Goal: Transaction & Acquisition: Purchase product/service

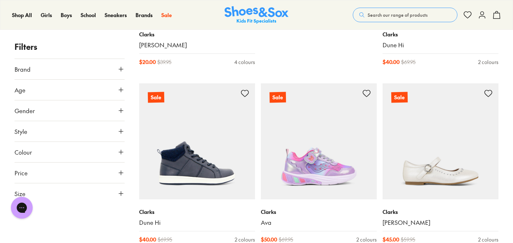
scroll to position [597, 0]
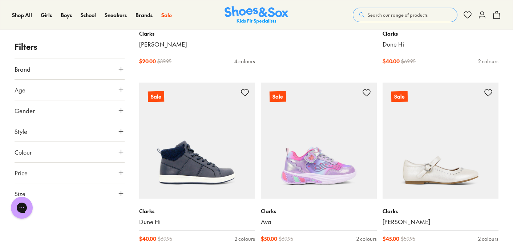
click at [121, 90] on icon at bounding box center [120, 89] width 7 height 7
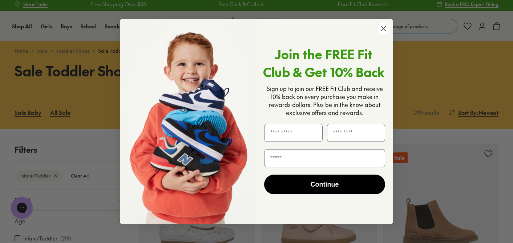
scroll to position [34, 0]
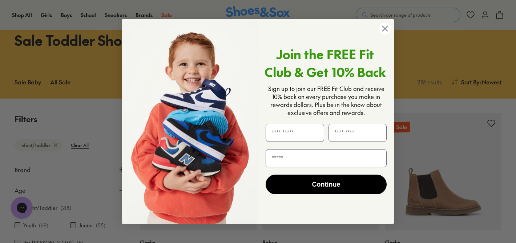
click at [386, 28] on icon "Close dialog" at bounding box center [385, 28] width 5 height 5
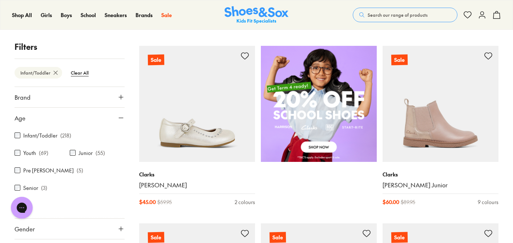
scroll to position [61, 0]
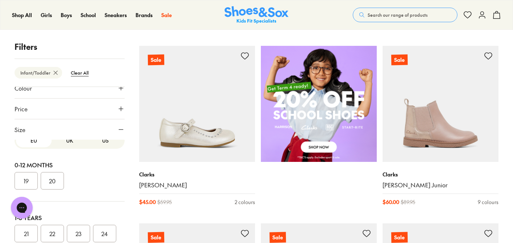
scroll to position [0, 0]
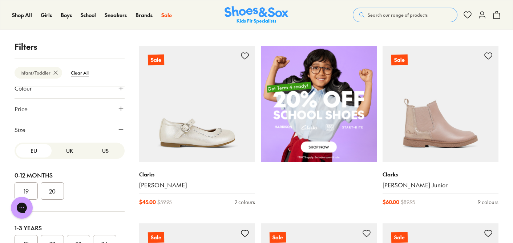
click at [99, 144] on button "US" at bounding box center [106, 150] width 36 height 13
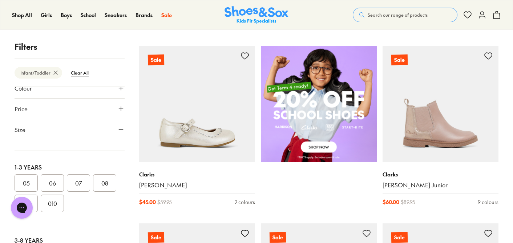
scroll to position [71, 0]
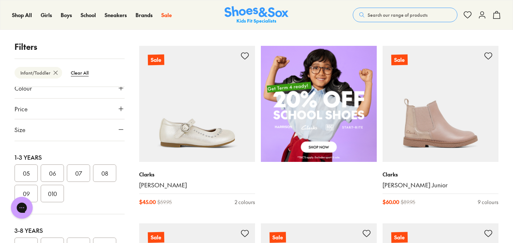
click at [93, 179] on button "08" at bounding box center [104, 172] width 23 height 17
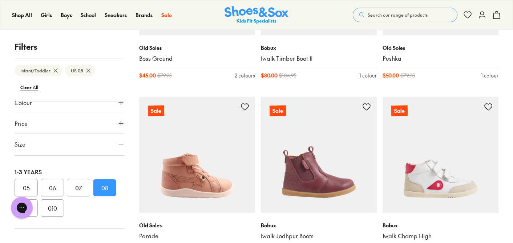
scroll to position [1469, 0]
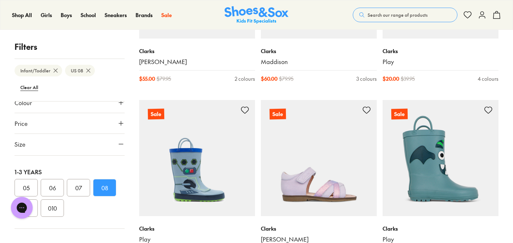
scroll to position [3419, 0]
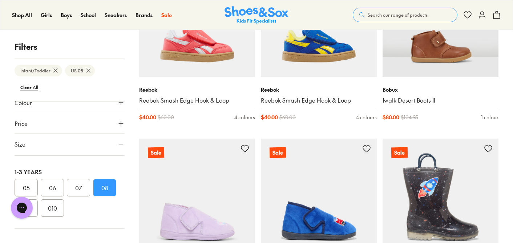
scroll to position [3484, 0]
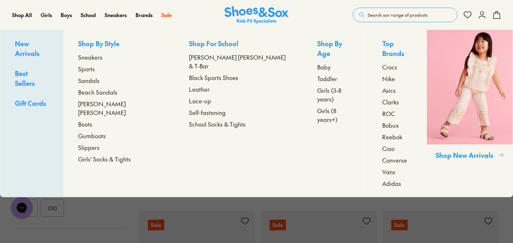
click at [103, 57] on span "Sneakers" at bounding box center [90, 57] width 24 height 9
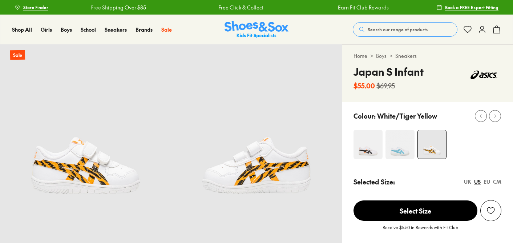
select select "*"
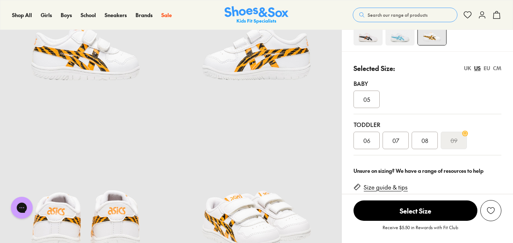
scroll to position [148, 0]
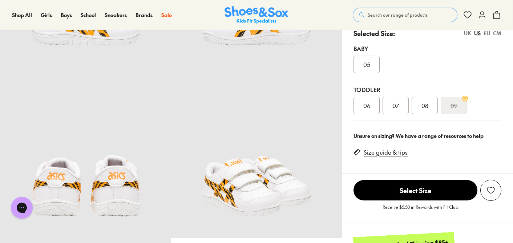
click at [469, 36] on div "UK" at bounding box center [467, 33] width 7 height 8
click at [476, 33] on div "US" at bounding box center [478, 33] width 7 height 8
click at [423, 108] on span "08" at bounding box center [425, 105] width 7 height 9
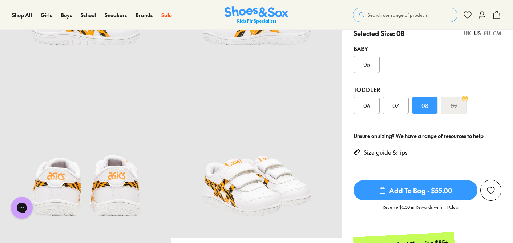
click at [467, 33] on div "UK" at bounding box center [467, 33] width 7 height 8
click at [477, 33] on div "US" at bounding box center [478, 33] width 7 height 8
click at [412, 190] on span "Add To Bag - $55.00" at bounding box center [416, 190] width 124 height 20
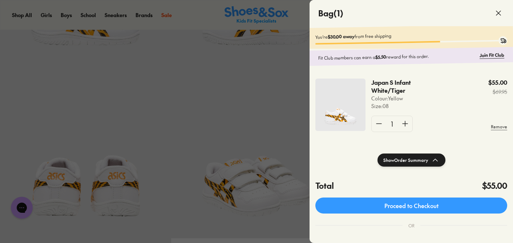
click at [280, 132] on div at bounding box center [256, 121] width 513 height 243
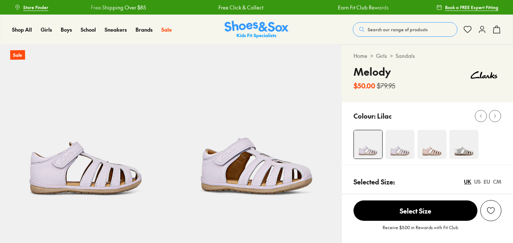
select select "*"
click at [398, 145] on img at bounding box center [400, 144] width 29 height 29
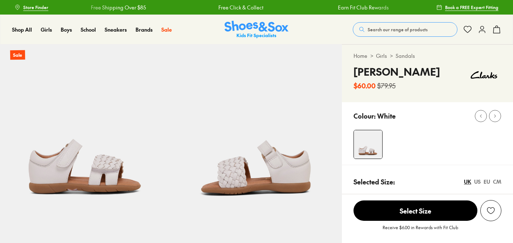
select select "*"
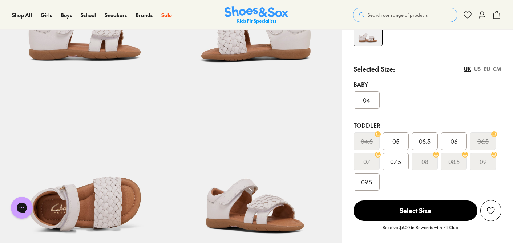
scroll to position [134, 0]
click at [477, 69] on div "US" at bounding box center [478, 69] width 7 height 8
click at [467, 71] on div "UK" at bounding box center [467, 69] width 7 height 8
click at [400, 161] on span "07.5" at bounding box center [396, 161] width 11 height 9
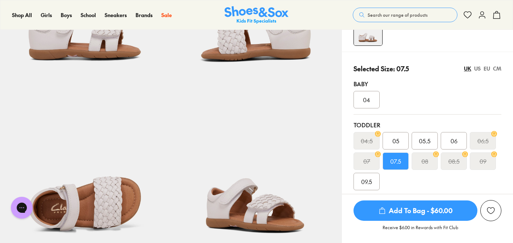
click at [410, 209] on span "Add To Bag - $60.00" at bounding box center [416, 210] width 124 height 20
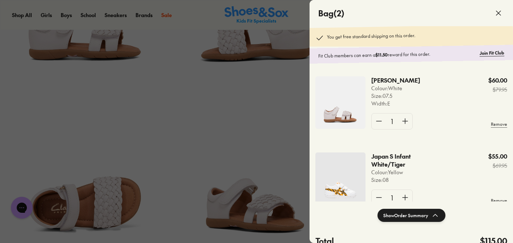
scroll to position [21, 0]
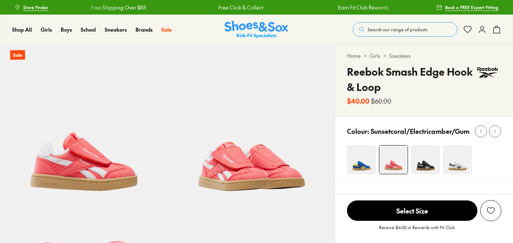
select select "*"
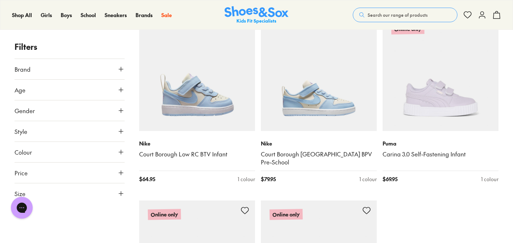
scroll to position [1754, 0]
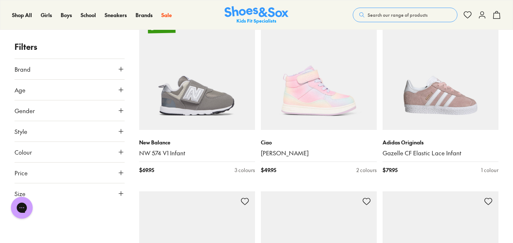
scroll to position [3540, 0]
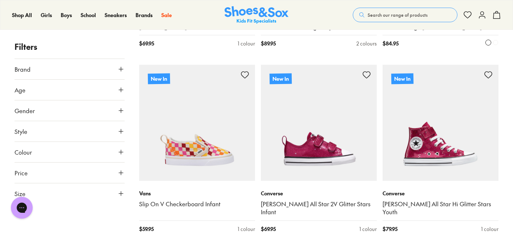
scroll to position [4909, 0]
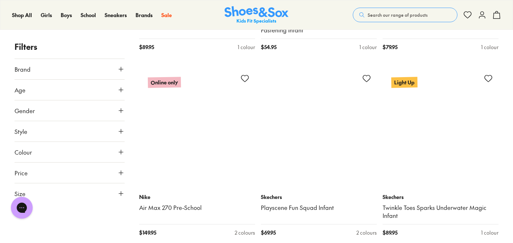
scroll to position [6171, 0]
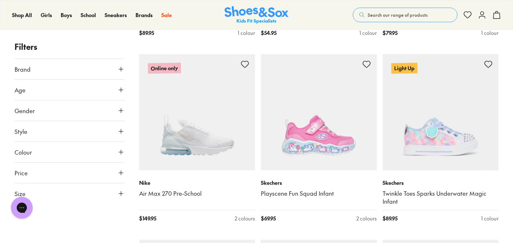
drag, startPoint x: 211, startPoint y: 92, endPoint x: 392, endPoint y: 1, distance: 202.9
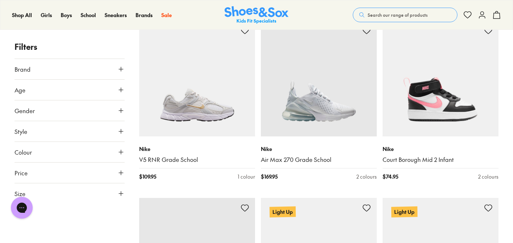
scroll to position [4857, 0]
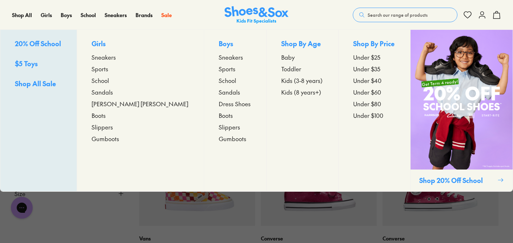
click at [281, 68] on span "Toddler" at bounding box center [291, 68] width 20 height 9
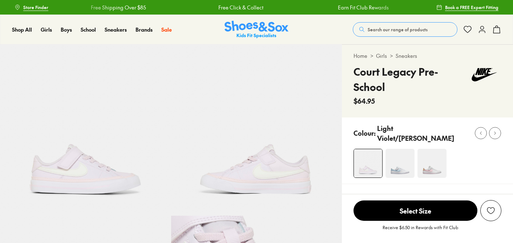
select select "*"
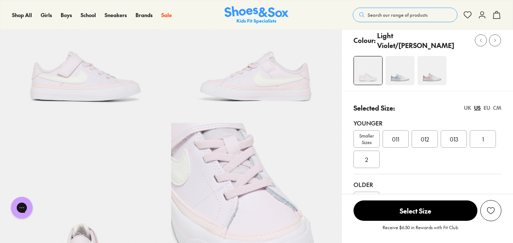
scroll to position [91, 0]
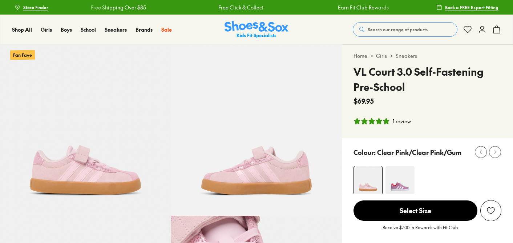
select select "*"
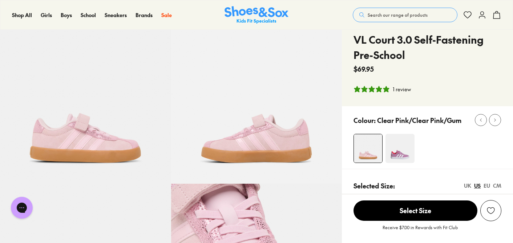
scroll to position [32, 0]
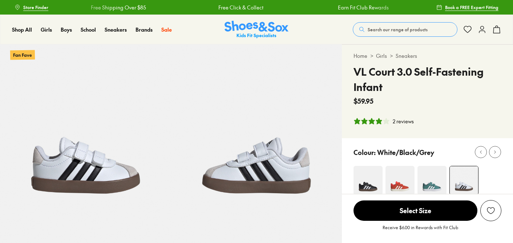
select select "*"
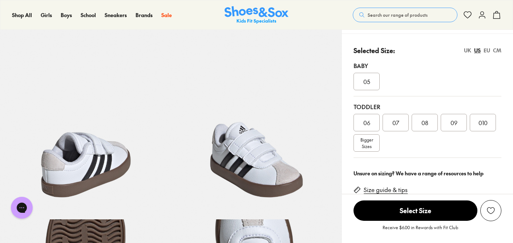
scroll to position [177, 0]
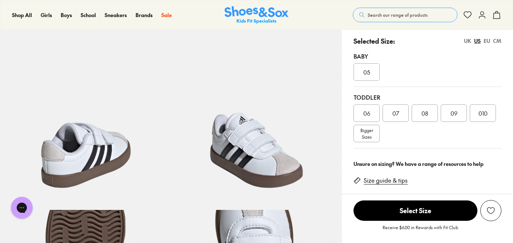
click at [425, 118] on div "08" at bounding box center [425, 112] width 26 height 17
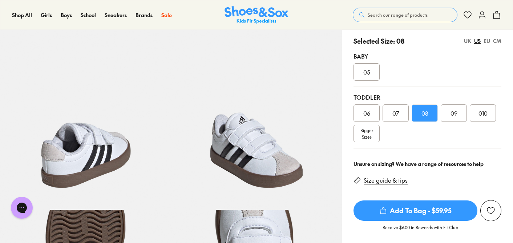
click at [402, 225] on p "Receive $6.00 in Rewards with Fit Club" at bounding box center [421, 230] width 76 height 13
click at [406, 218] on span "Add To Bag - $59.95" at bounding box center [416, 210] width 124 height 20
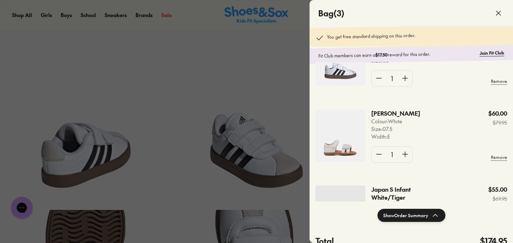
scroll to position [97, 0]
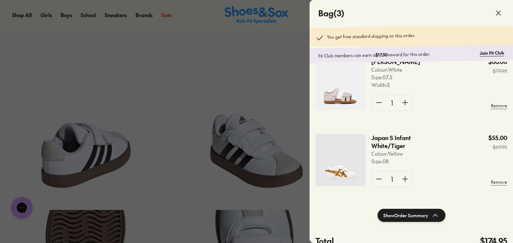
click at [499, 14] on icon at bounding box center [499, 13] width 9 height 9
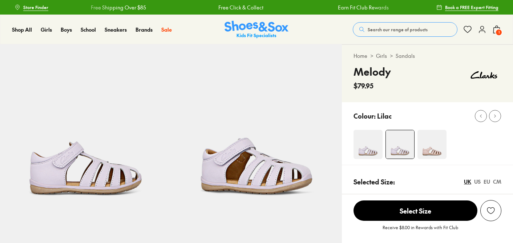
click at [362, 147] on img at bounding box center [368, 144] width 29 height 29
select select "*"
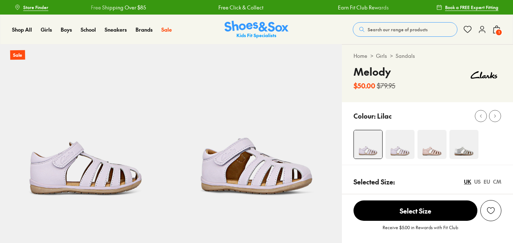
select select "*"
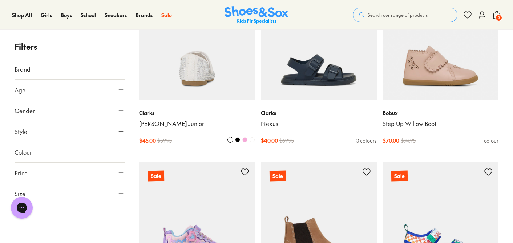
scroll to position [181, 0]
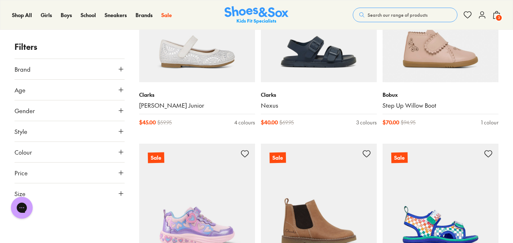
click at [117, 151] on icon at bounding box center [120, 151] width 7 height 7
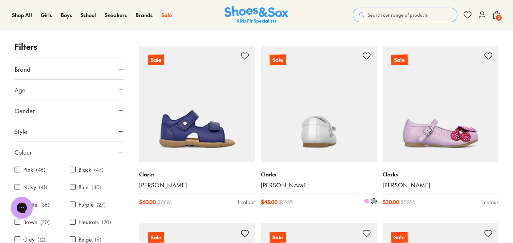
scroll to position [1516, 0]
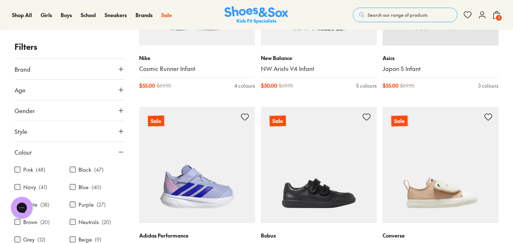
scroll to position [4109, 0]
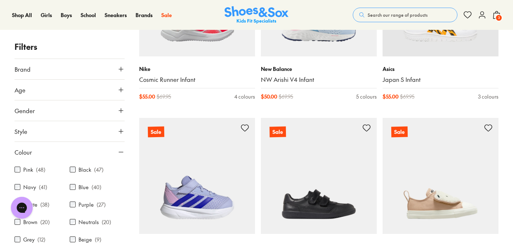
drag, startPoint x: 212, startPoint y: 188, endPoint x: 379, endPoint y: 13, distance: 241.5
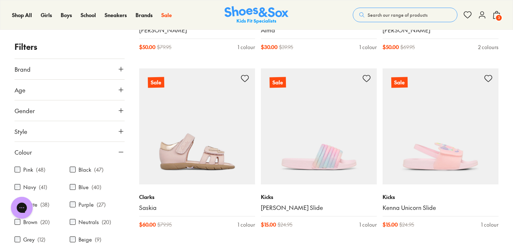
scroll to position [5047, 0]
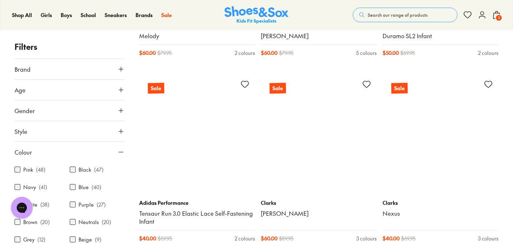
scroll to position [6815, 0]
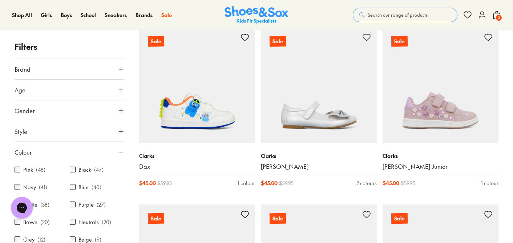
scroll to position [7758, 0]
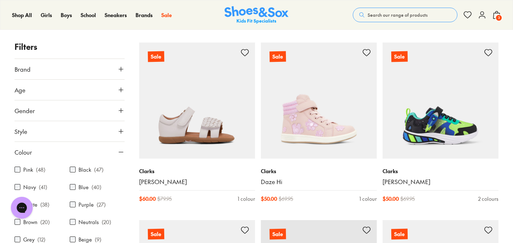
scroll to position [10766, 0]
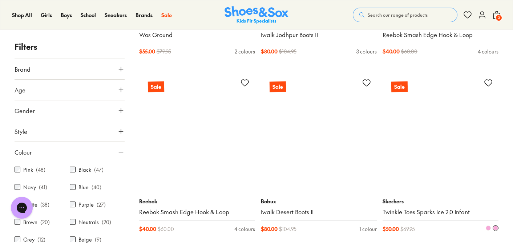
scroll to position [12332, 0]
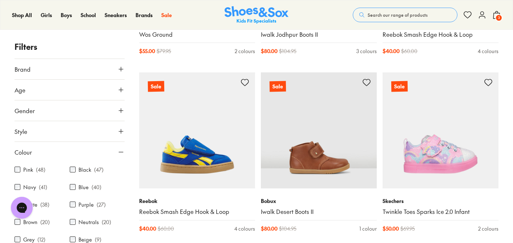
drag, startPoint x: 434, startPoint y: 168, endPoint x: 382, endPoint y: 4, distance: 172.0
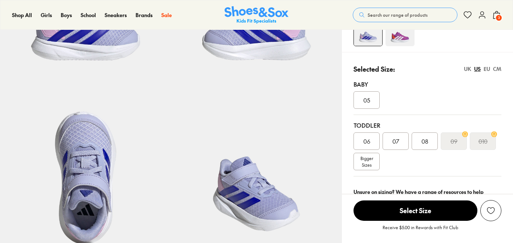
select select "*"
click at [430, 148] on div "08" at bounding box center [425, 140] width 26 height 17
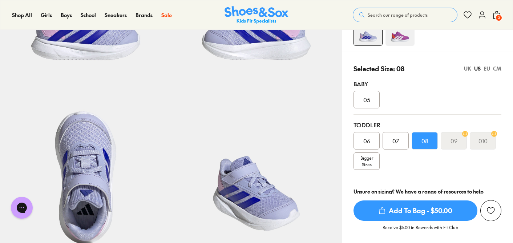
click at [410, 213] on span "Add To Bag - $50.00" at bounding box center [416, 210] width 124 height 20
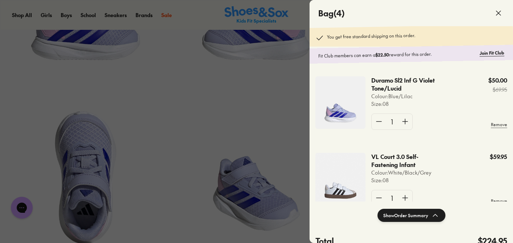
click at [496, 13] on icon at bounding box center [499, 13] width 9 height 9
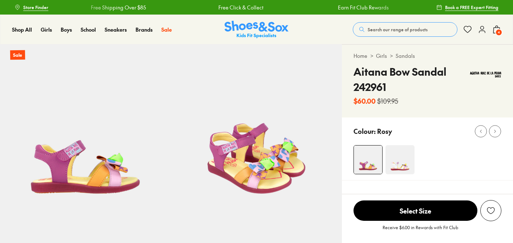
select select "*"
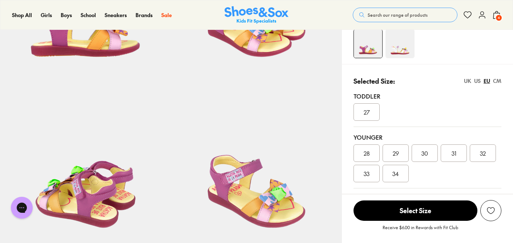
scroll to position [154, 0]
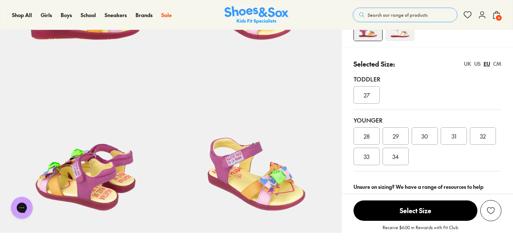
click at [477, 63] on div "US" at bounding box center [478, 64] width 7 height 8
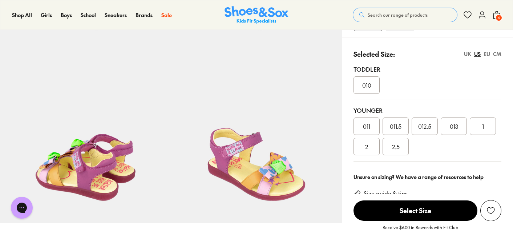
scroll to position [163, 0]
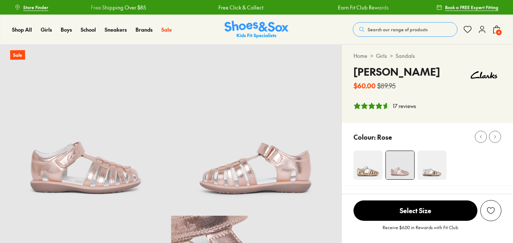
select select "*"
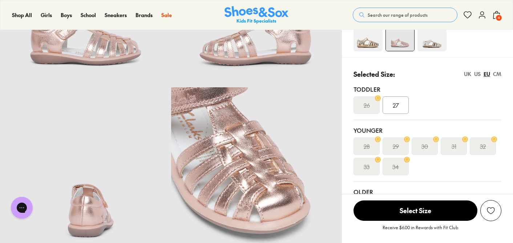
scroll to position [129, 0]
click at [477, 76] on div "US" at bounding box center [478, 74] width 7 height 8
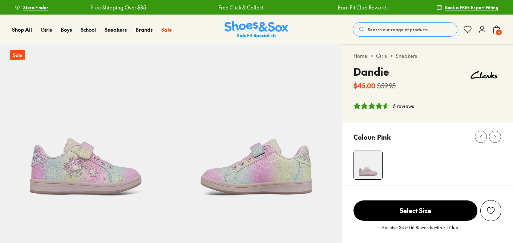
select select "*"
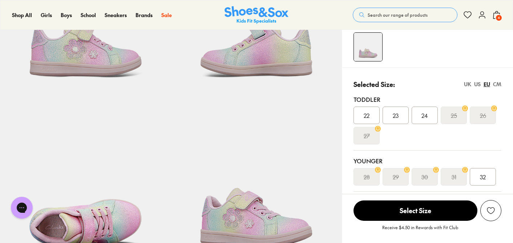
scroll to position [119, 0]
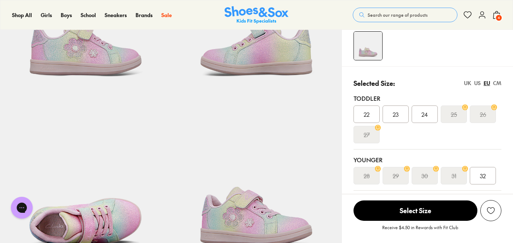
click at [479, 82] on div "US" at bounding box center [478, 83] width 7 height 8
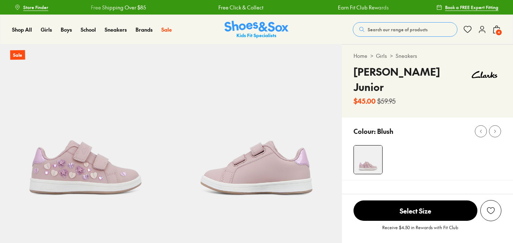
select select "*"
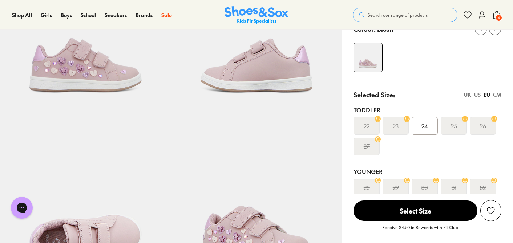
scroll to position [115, 0]
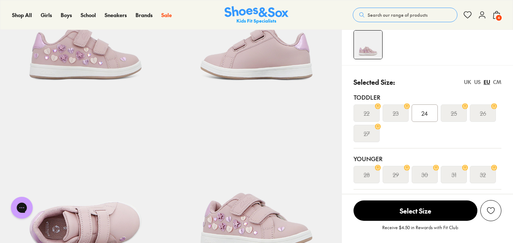
click at [475, 78] on div "US" at bounding box center [478, 82] width 7 height 8
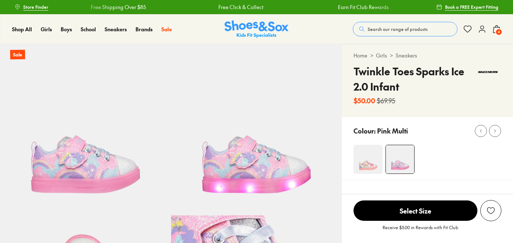
select select "*"
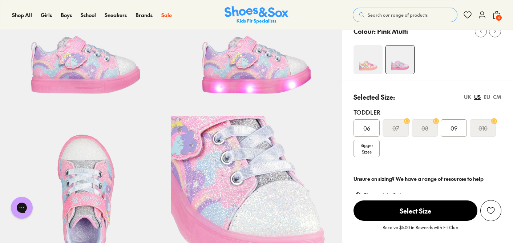
click at [467, 98] on div "UK" at bounding box center [467, 97] width 7 height 8
click at [476, 97] on div "US" at bounding box center [478, 97] width 7 height 8
click at [456, 120] on div "09" at bounding box center [454, 127] width 26 height 17
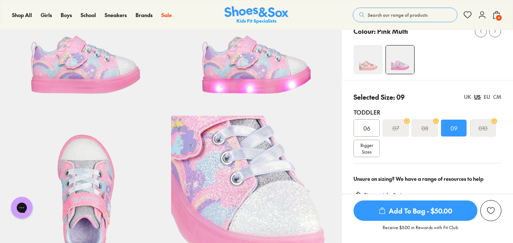
click at [399, 212] on span "Add To Bag - $50.00" at bounding box center [416, 210] width 124 height 20
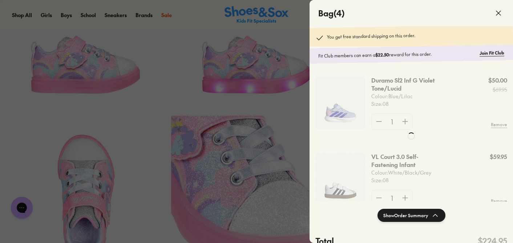
click at [493, 23] on x-modal "4 Bag ( 4 ) You get free standard shipping on this order. Fit Club members can …" at bounding box center [497, 15] width 9 height 16
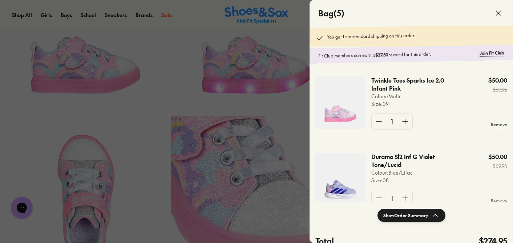
click at [493, 11] on span at bounding box center [499, 13] width 20 height 20
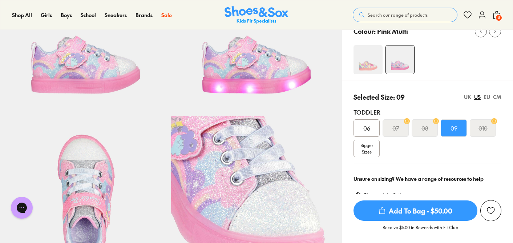
click at [364, 69] on img at bounding box center [368, 59] width 29 height 29
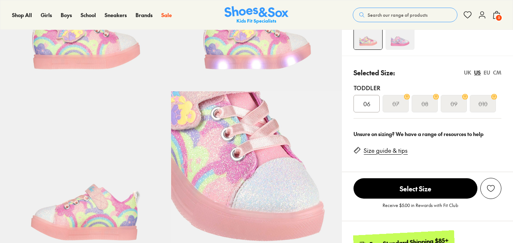
select select "*"
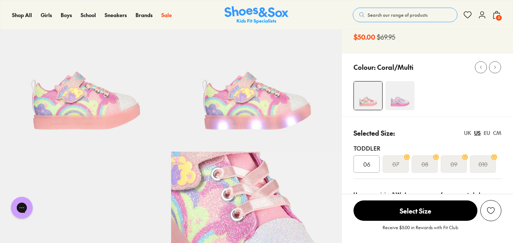
scroll to position [64, 0]
click at [395, 91] on img at bounding box center [400, 95] width 29 height 29
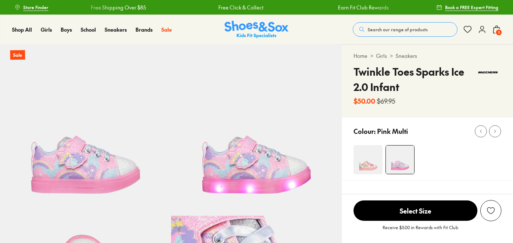
select select "*"
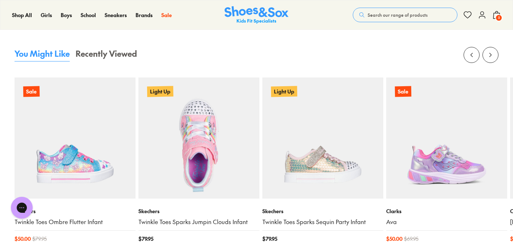
scroll to position [668, 0]
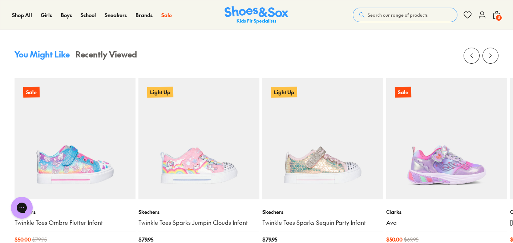
click at [499, 54] on div "You Might Like Recently Viewed Sale Skechers Twinkle Toes Ombre Flutter Infant …" at bounding box center [256, 165] width 513 height 292
click at [491, 56] on use at bounding box center [491, 56] width 2 height 4
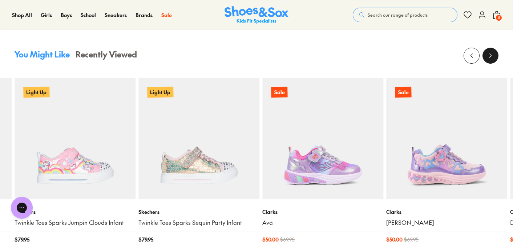
click at [491, 56] on use at bounding box center [491, 56] width 2 height 4
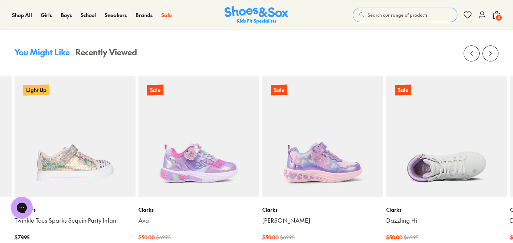
scroll to position [656, 0]
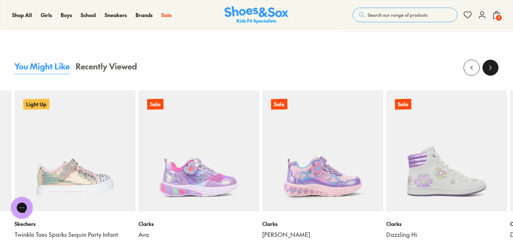
click at [495, 67] on button at bounding box center [491, 68] width 16 height 16
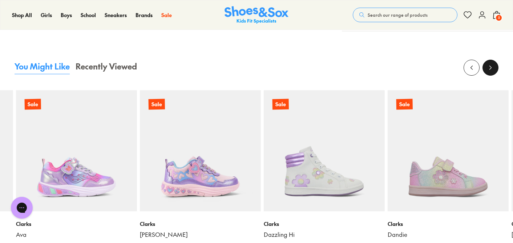
click at [495, 67] on button at bounding box center [491, 68] width 16 height 16
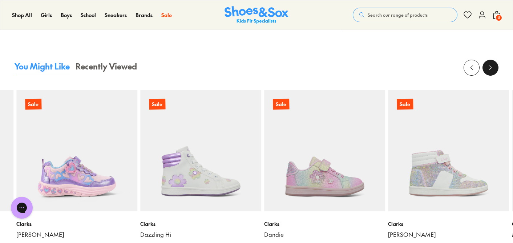
click at [495, 67] on button at bounding box center [491, 68] width 16 height 16
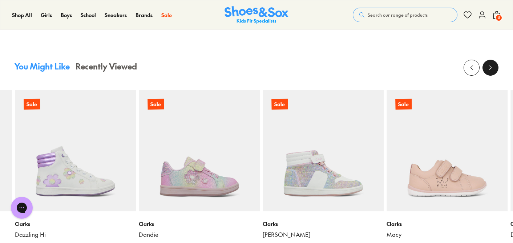
click at [495, 67] on button at bounding box center [491, 68] width 16 height 16
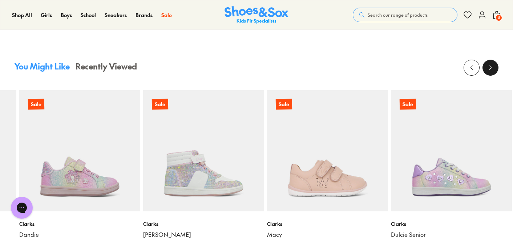
click at [495, 67] on button at bounding box center [491, 68] width 16 height 16
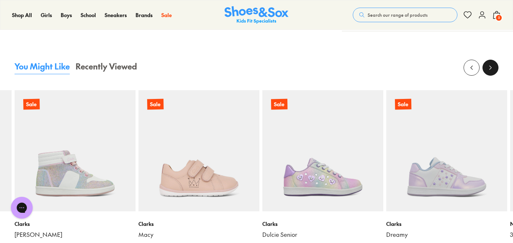
click at [495, 67] on button at bounding box center [491, 68] width 16 height 16
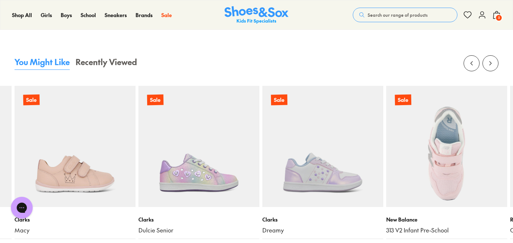
scroll to position [660, 0]
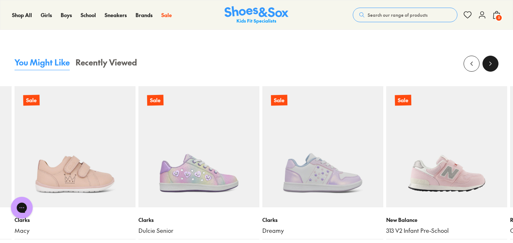
click at [493, 58] on button at bounding box center [491, 64] width 16 height 16
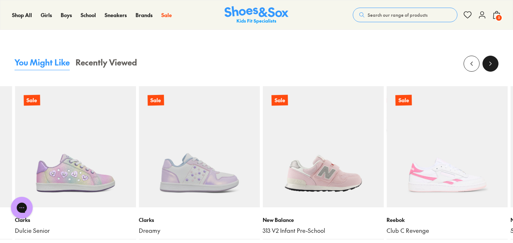
click at [493, 58] on button at bounding box center [491, 64] width 16 height 16
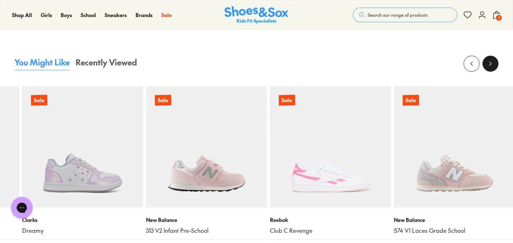
click at [493, 58] on button at bounding box center [491, 64] width 16 height 16
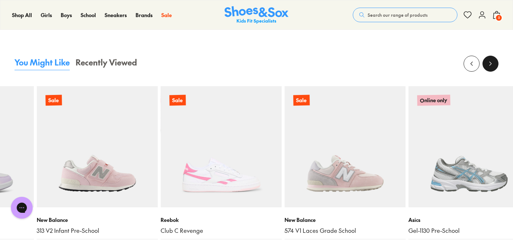
click at [493, 58] on button at bounding box center [491, 64] width 16 height 16
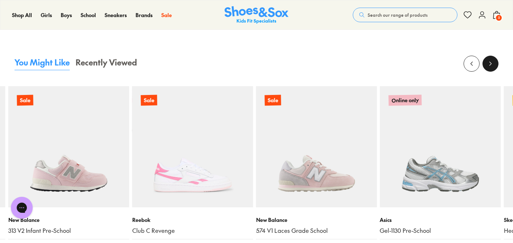
click at [493, 58] on button at bounding box center [491, 64] width 16 height 16
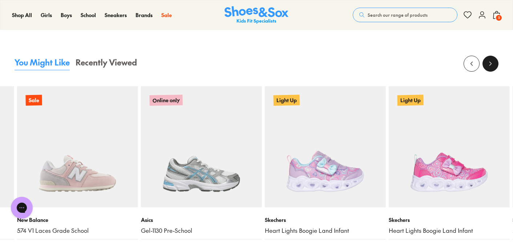
click at [493, 58] on button at bounding box center [491, 64] width 16 height 16
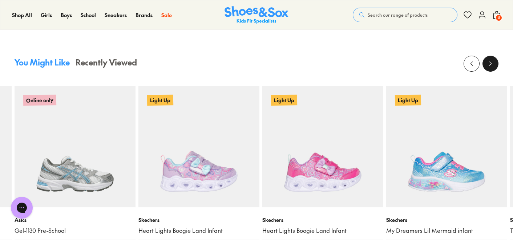
click at [493, 58] on button at bounding box center [491, 64] width 16 height 16
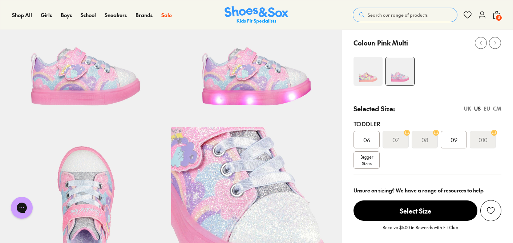
scroll to position [111, 0]
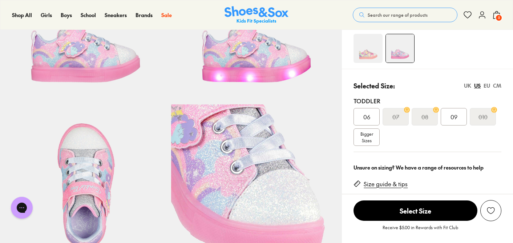
click at [451, 119] on span "09" at bounding box center [454, 116] width 7 height 9
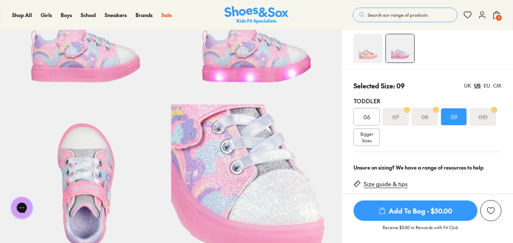
click at [412, 211] on span "Add To Bag - $50.00" at bounding box center [416, 210] width 124 height 20
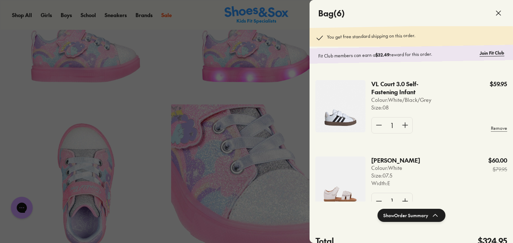
scroll to position [84, 0]
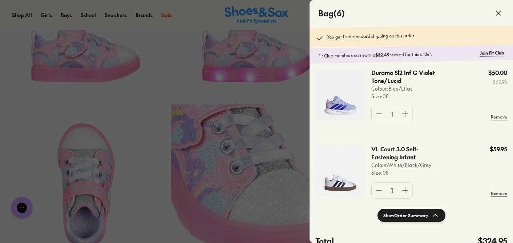
click at [210, 8] on div at bounding box center [256, 121] width 513 height 243
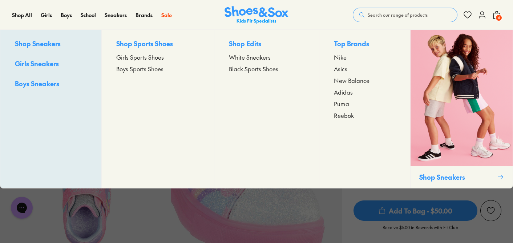
click at [140, 60] on span "Girls Sports Shoes" at bounding box center [140, 57] width 48 height 9
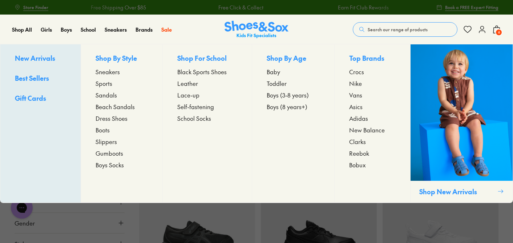
click at [102, 70] on span "Sneakers" at bounding box center [108, 71] width 24 height 9
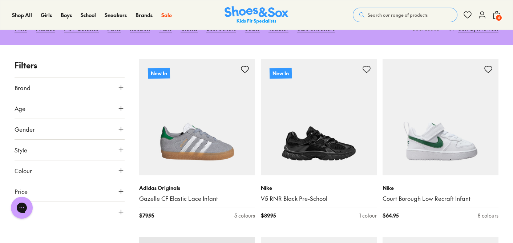
click at [120, 107] on icon at bounding box center [120, 108] width 7 height 7
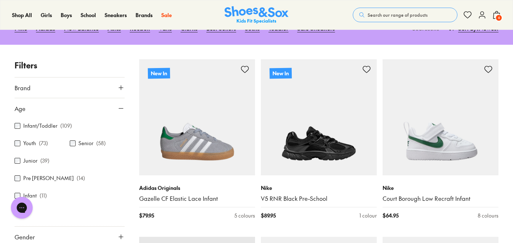
click at [21, 127] on div "Infant/Toddler ( 109 )" at bounding box center [43, 125] width 57 height 9
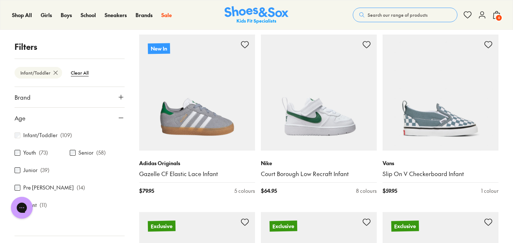
scroll to position [79, 0]
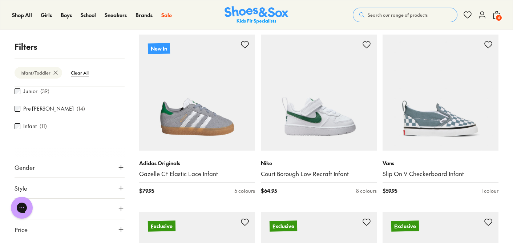
click at [116, 157] on button "Gender" at bounding box center [70, 167] width 110 height 20
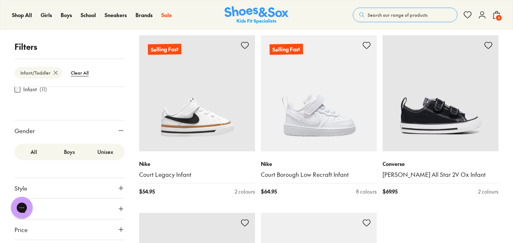
scroll to position [1723, 0]
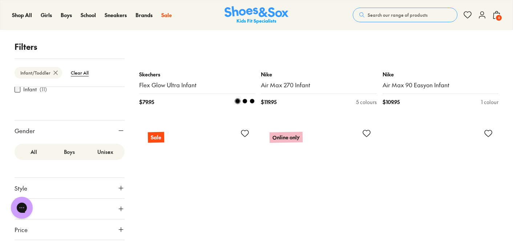
scroll to position [3641, 0]
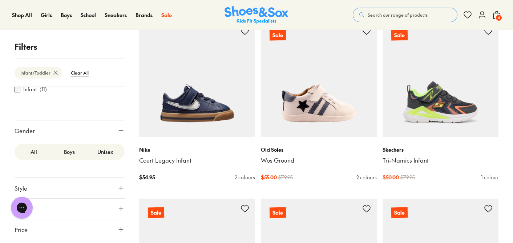
scroll to position [5462, 0]
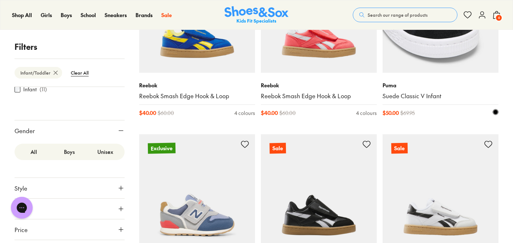
scroll to position [4607, 0]
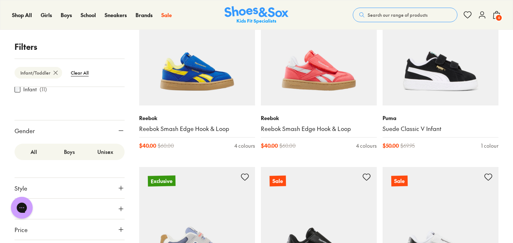
drag, startPoint x: 195, startPoint y: 112, endPoint x: 489, endPoint y: 3, distance: 313.4
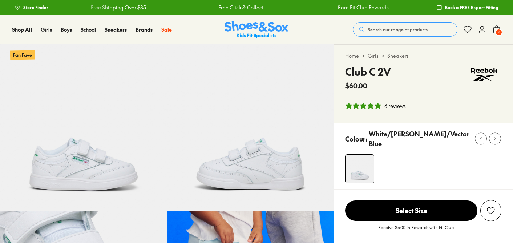
select select "*"
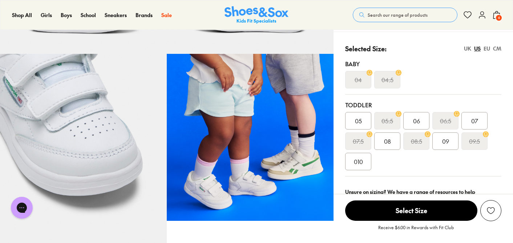
scroll to position [144, 0]
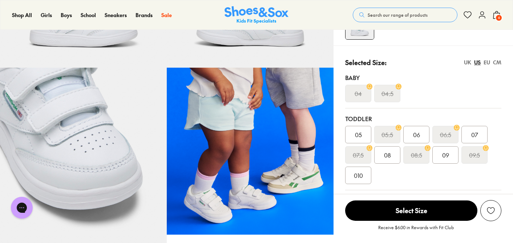
click at [471, 59] on div "UK" at bounding box center [467, 63] width 7 height 8
click at [401, 160] on div "07.5" at bounding box center [388, 154] width 26 height 17
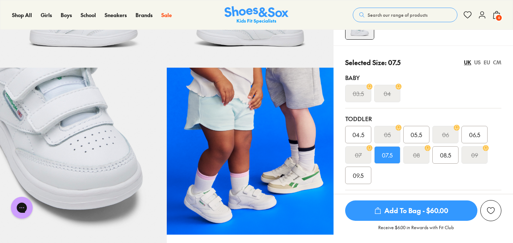
click at [409, 209] on span "Add To Bag - $60.00" at bounding box center [411, 210] width 132 height 20
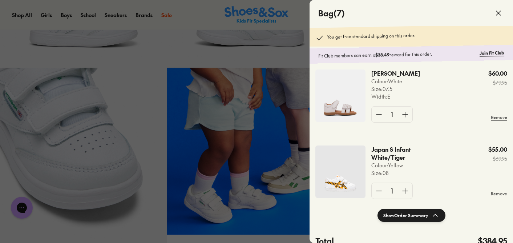
scroll to position [327, 0]
